Goal: Information Seeking & Learning: Understand process/instructions

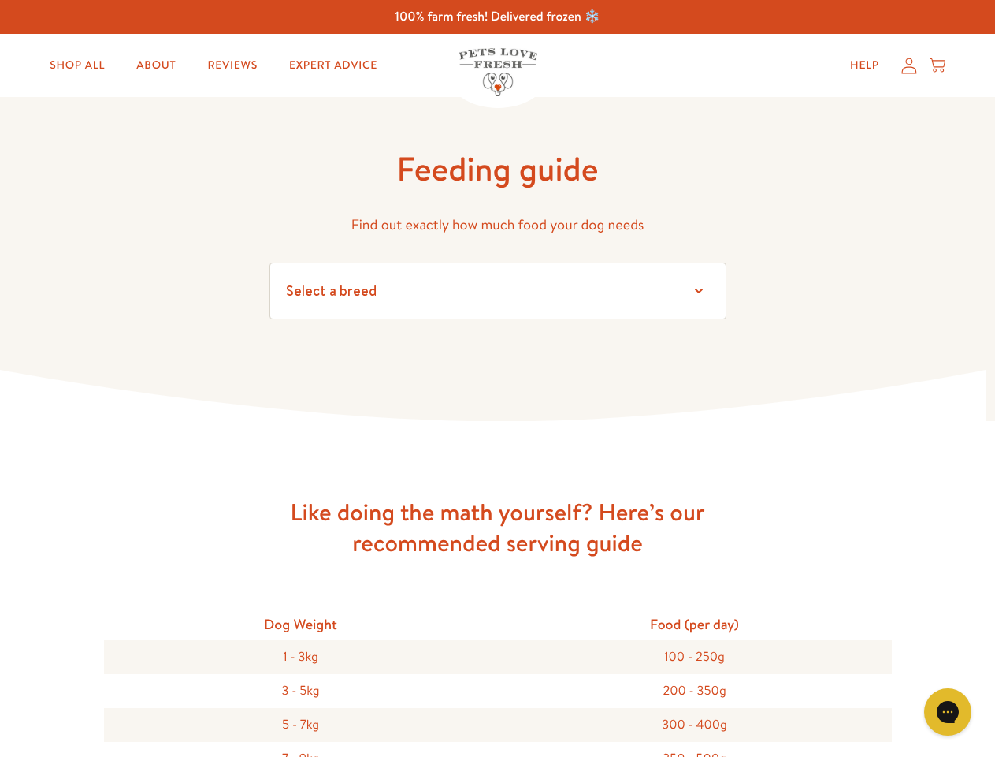
click at [497, 378] on icon at bounding box center [497, 396] width 995 height 53
click at [948, 712] on icon "Gorgias live chat" at bounding box center [947, 711] width 15 height 15
